Goal: Information Seeking & Learning: Learn about a topic

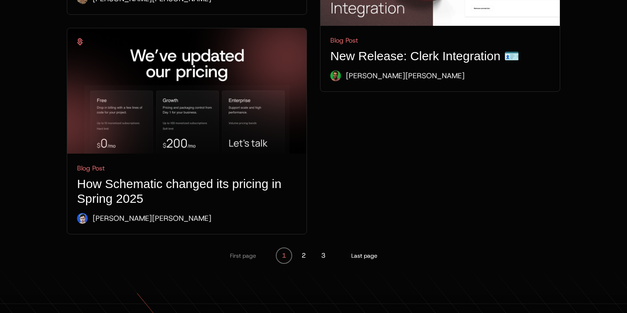
scroll to position [2996, 0]
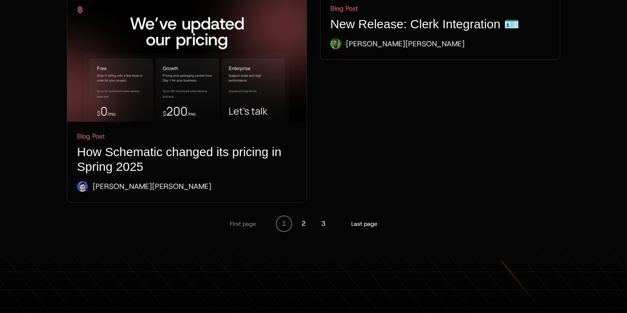
click at [171, 122] on span "Blog Post How Schematic changed its pricing in Spring 2025 [PERSON_NAME]" at bounding box center [186, 162] width 239 height 80
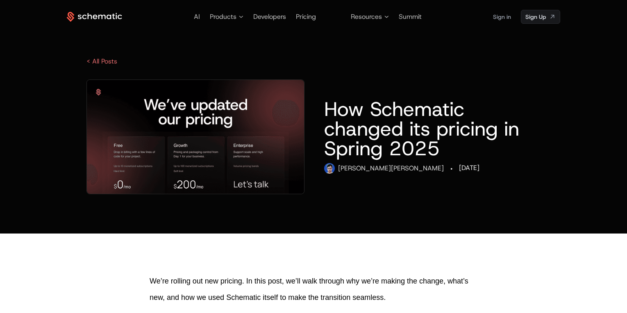
scroll to position [18, 0]
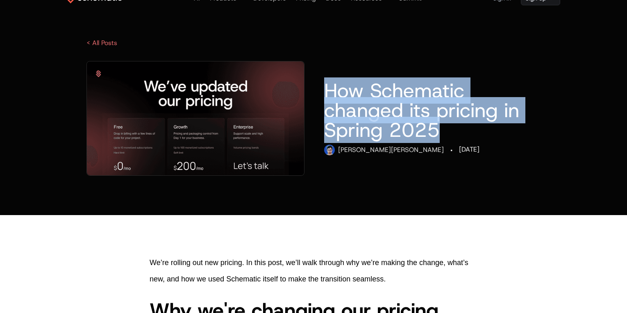
drag, startPoint x: 323, startPoint y: 90, endPoint x: 466, endPoint y: 140, distance: 151.7
click at [466, 140] on div "How Schematic changed its pricing in Spring 2025 [PERSON_NAME] · [DATE]" at bounding box center [313, 118] width 493 height 115
click at [466, 140] on div "How Schematic changed its pricing in Spring 2025 [PERSON_NAME] · [DATE]" at bounding box center [432, 118] width 216 height 75
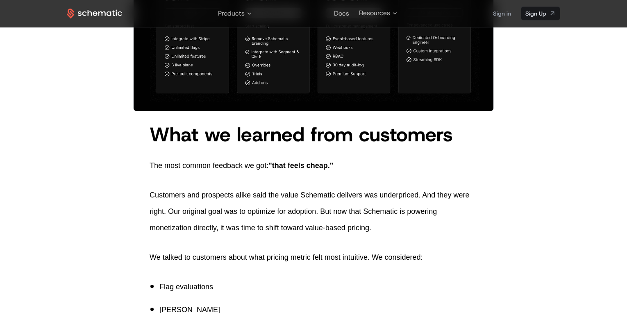
scroll to position [0, 0]
